Goal: Navigation & Orientation: Find specific page/section

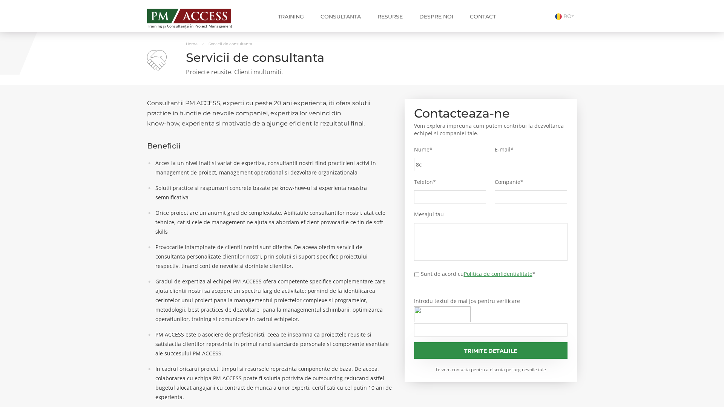
type input "8c4"
type input "dea"
type input "6aa"
type input "f7b"
